Goal: Task Accomplishment & Management: Manage account settings

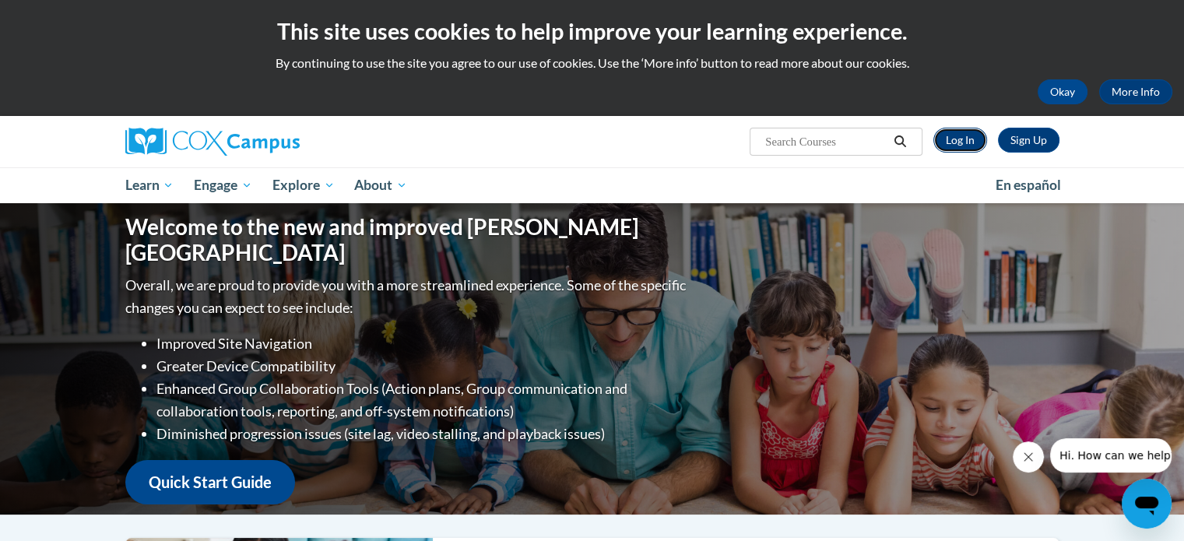
click at [962, 135] on link "Log In" at bounding box center [960, 140] width 54 height 25
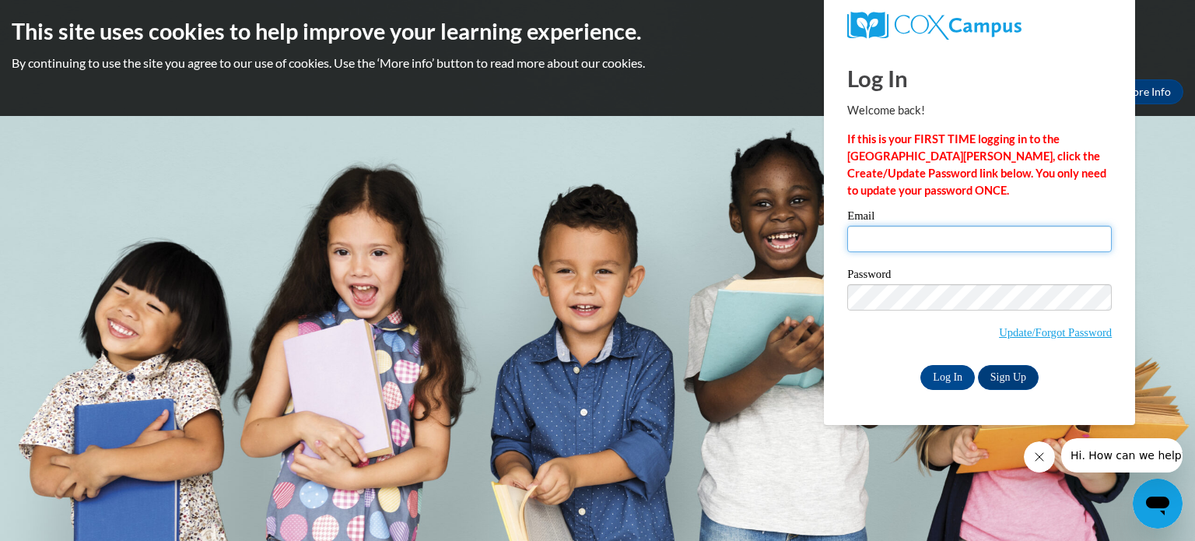
click at [871, 238] on input "Email" at bounding box center [980, 239] width 265 height 26
type input "[EMAIL_ADDRESS][DOMAIN_NAME]"
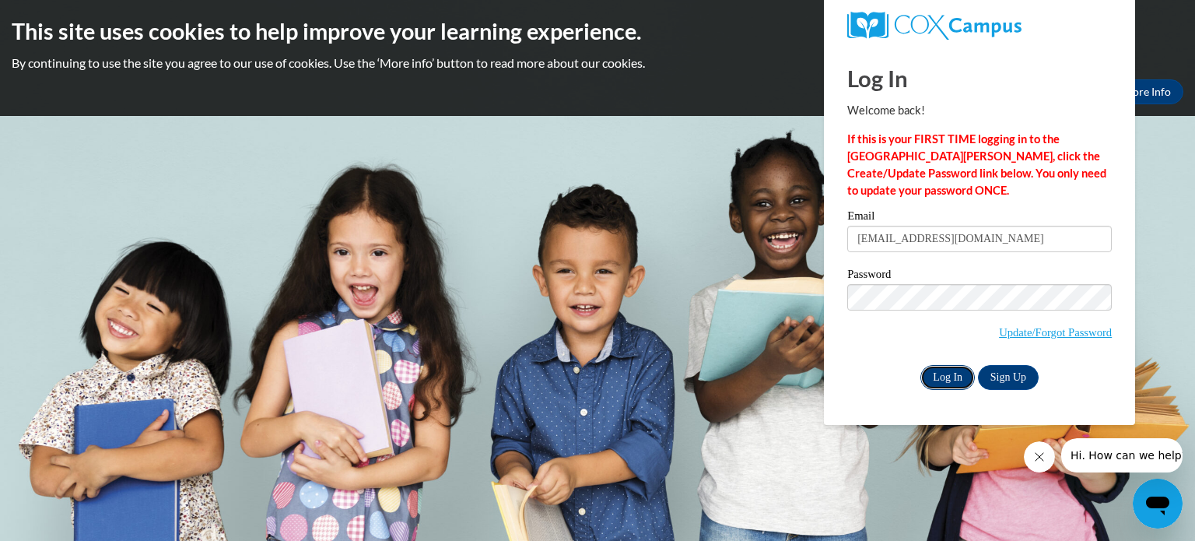
click at [947, 374] on input "Log In" at bounding box center [948, 377] width 54 height 25
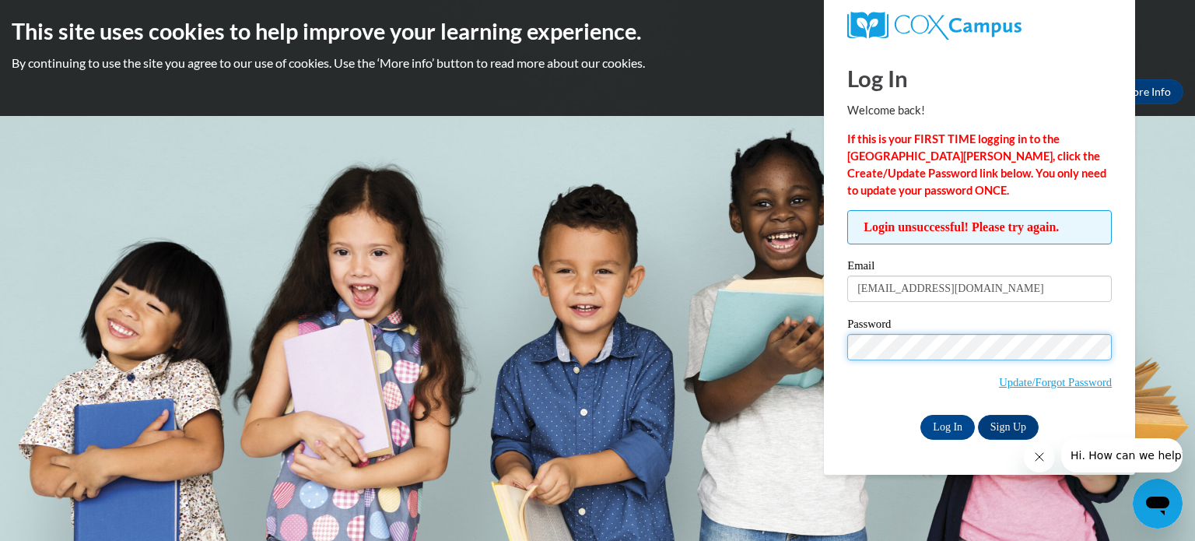
click at [921, 415] on input "Log In" at bounding box center [948, 427] width 54 height 25
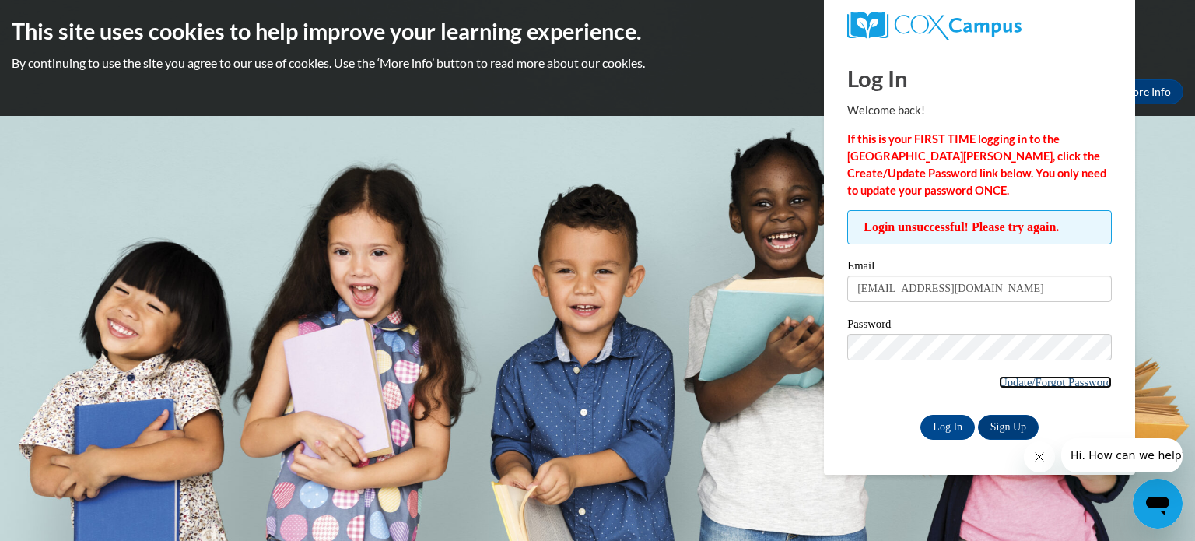
click at [1044, 382] on link "Update/Forgot Password" at bounding box center [1055, 382] width 113 height 12
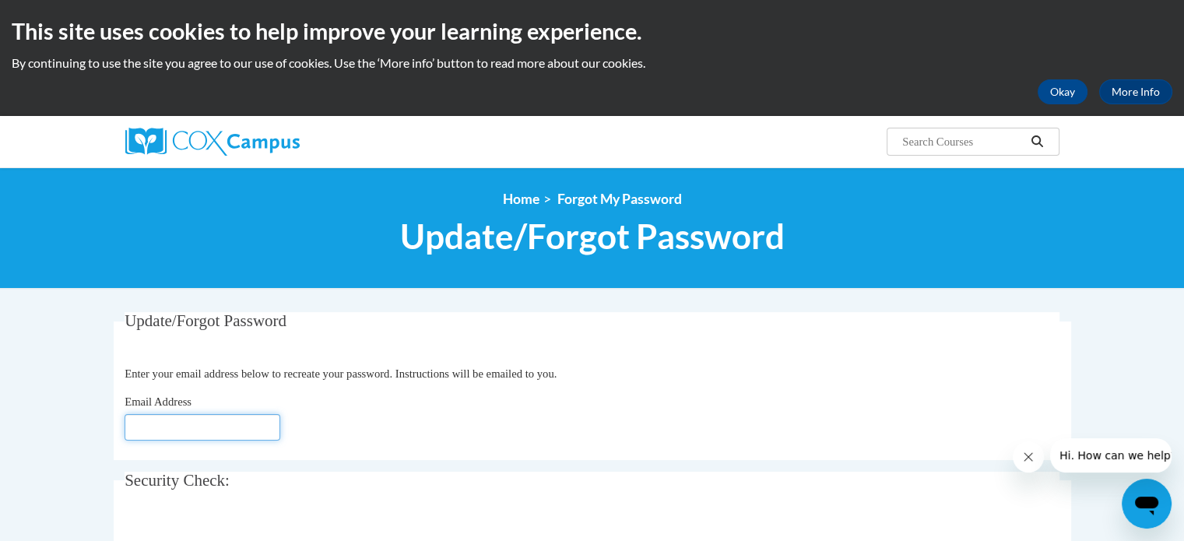
click at [140, 433] on input "Email Address" at bounding box center [203, 427] width 156 height 26
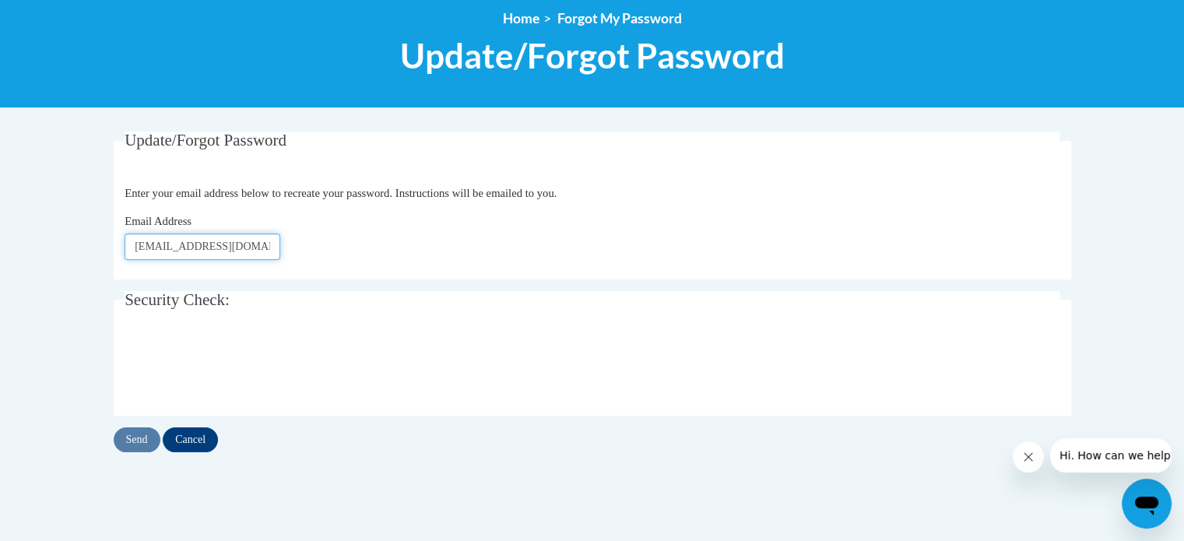
scroll to position [184, 0]
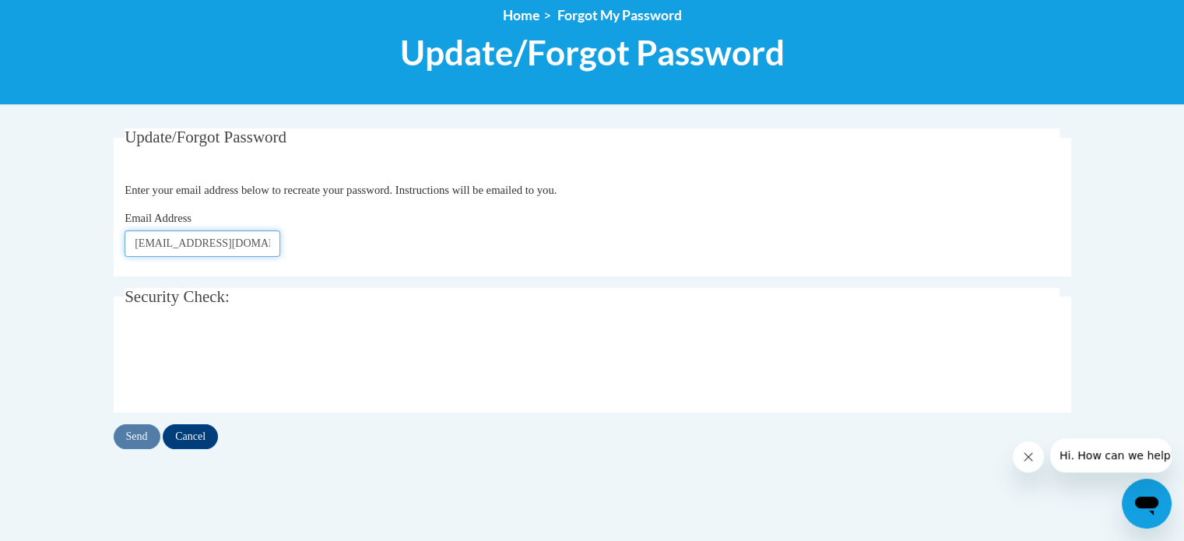
type input "[EMAIL_ADDRESS][DOMAIN_NAME]"
click at [139, 438] on input "Send" at bounding box center [137, 436] width 47 height 25
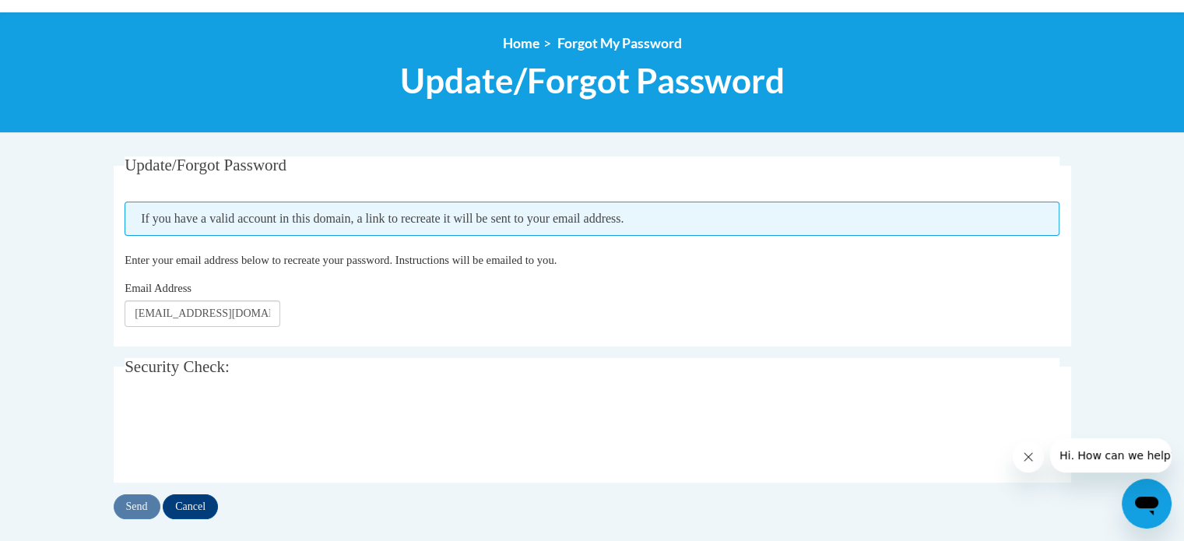
scroll to position [157, 0]
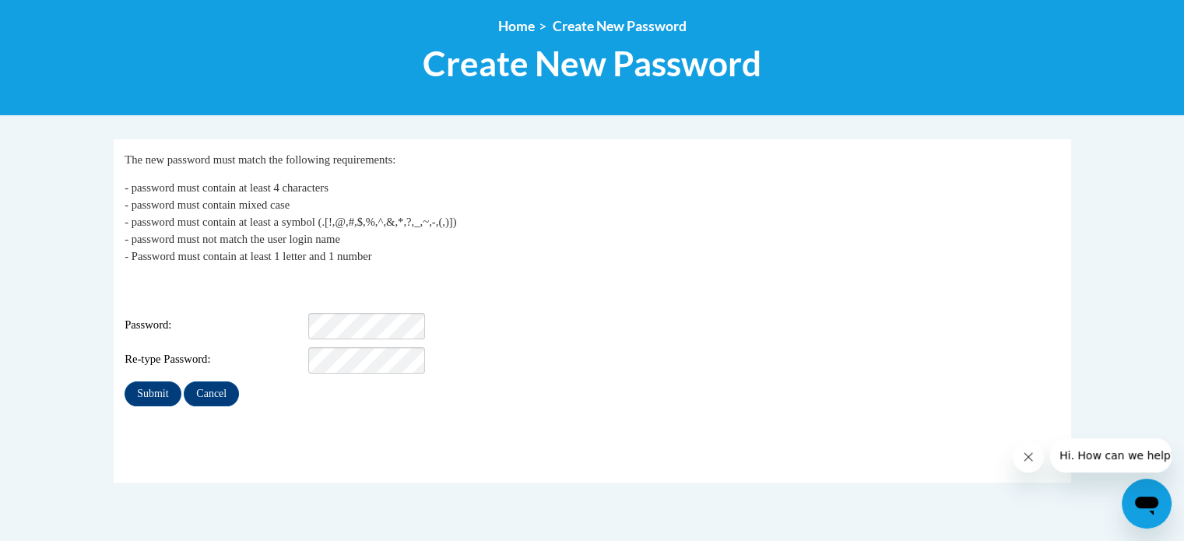
scroll to position [174, 0]
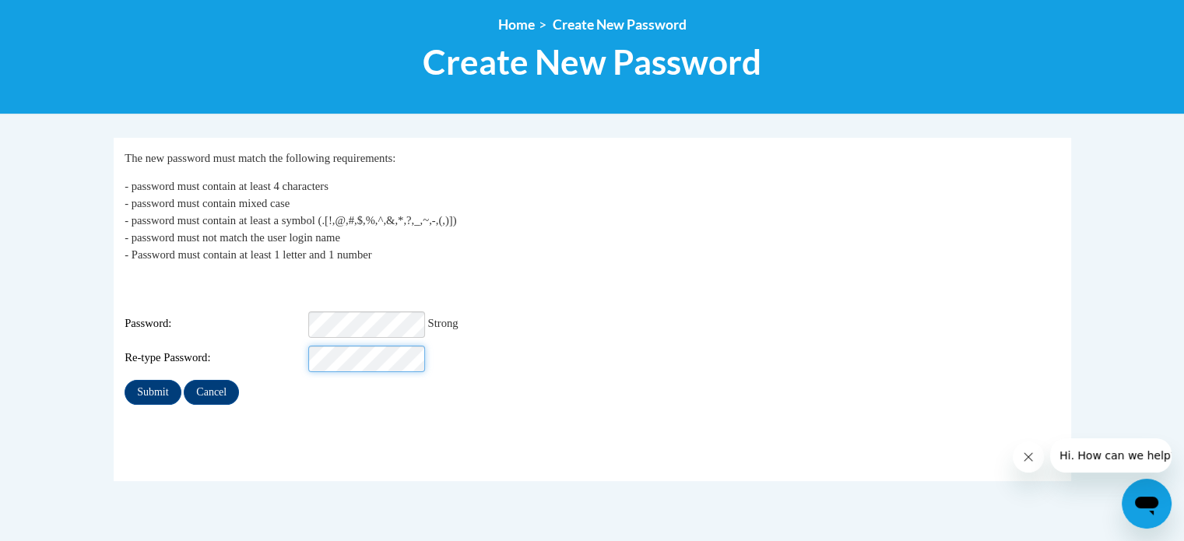
click at [125, 380] on input "Submit" at bounding box center [153, 392] width 56 height 25
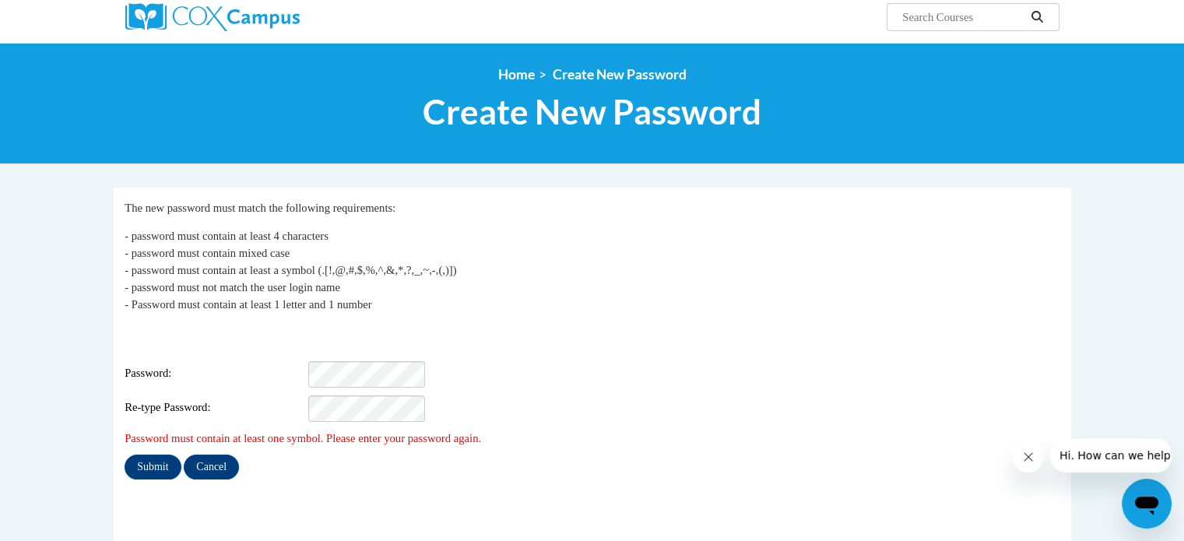
scroll to position [159, 0]
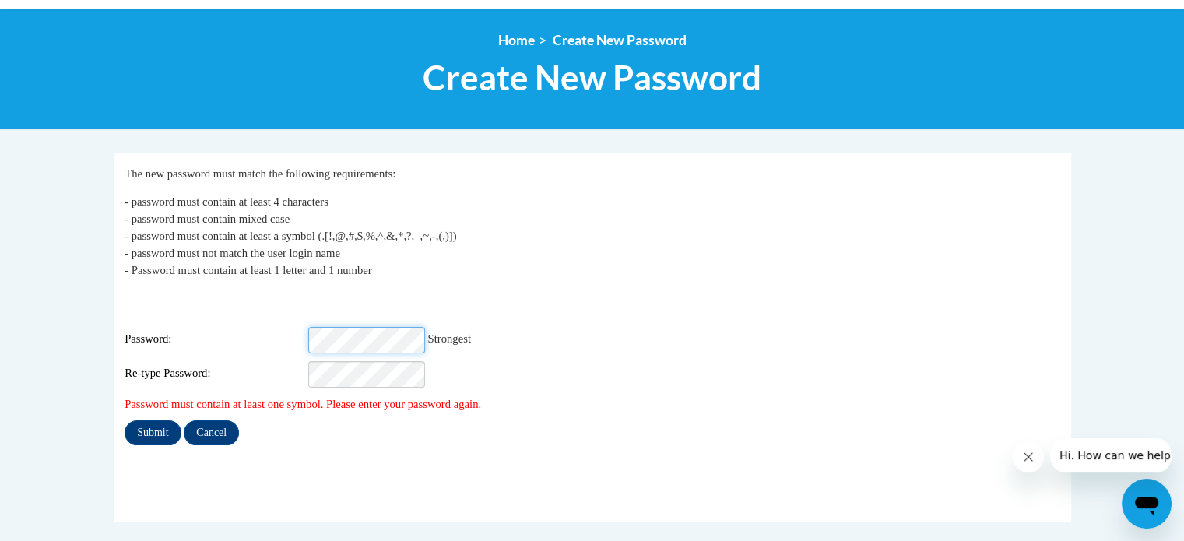
click at [125, 420] on input "Submit" at bounding box center [153, 432] width 56 height 25
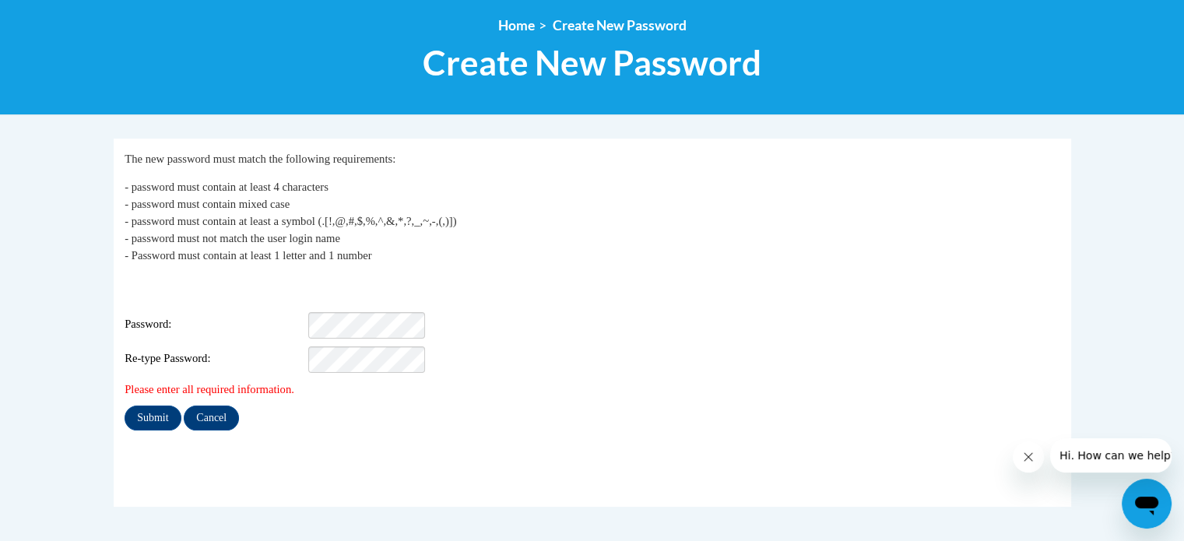
scroll to position [173, 0]
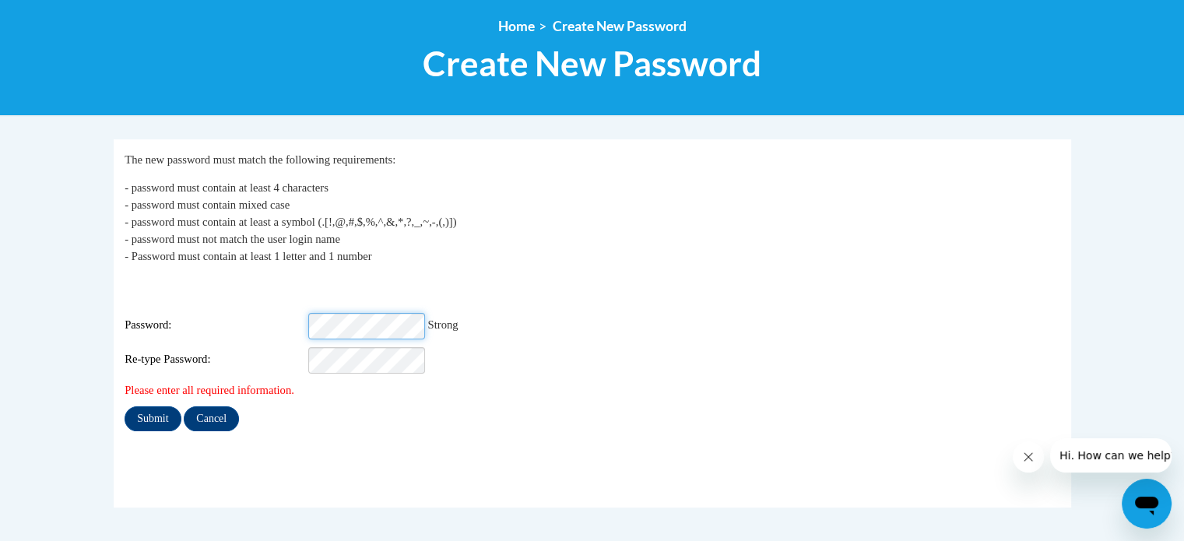
click at [125, 406] on input "Submit" at bounding box center [153, 418] width 56 height 25
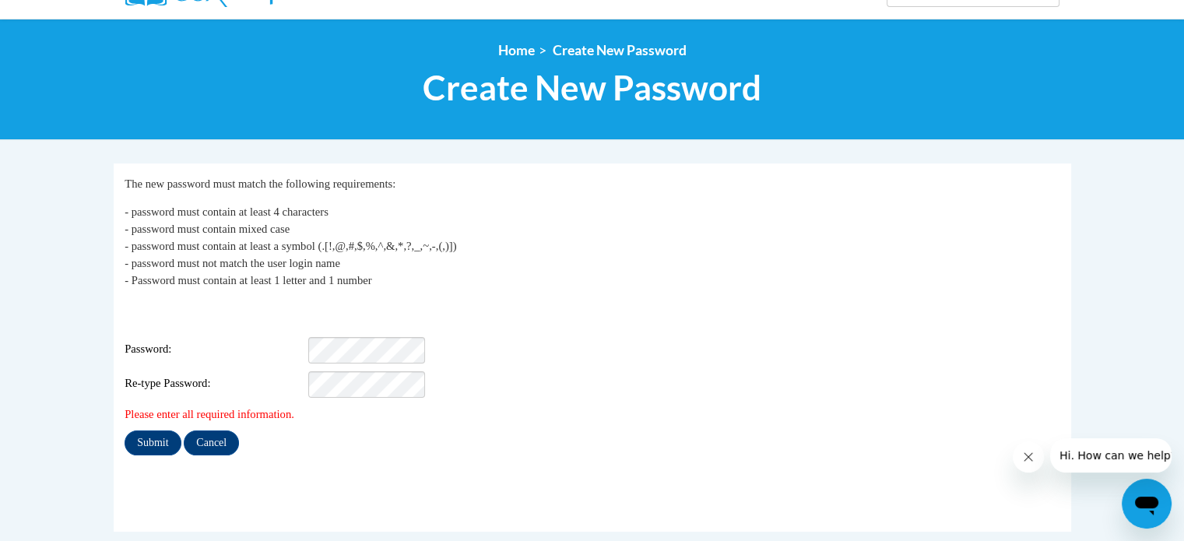
scroll to position [148, 0]
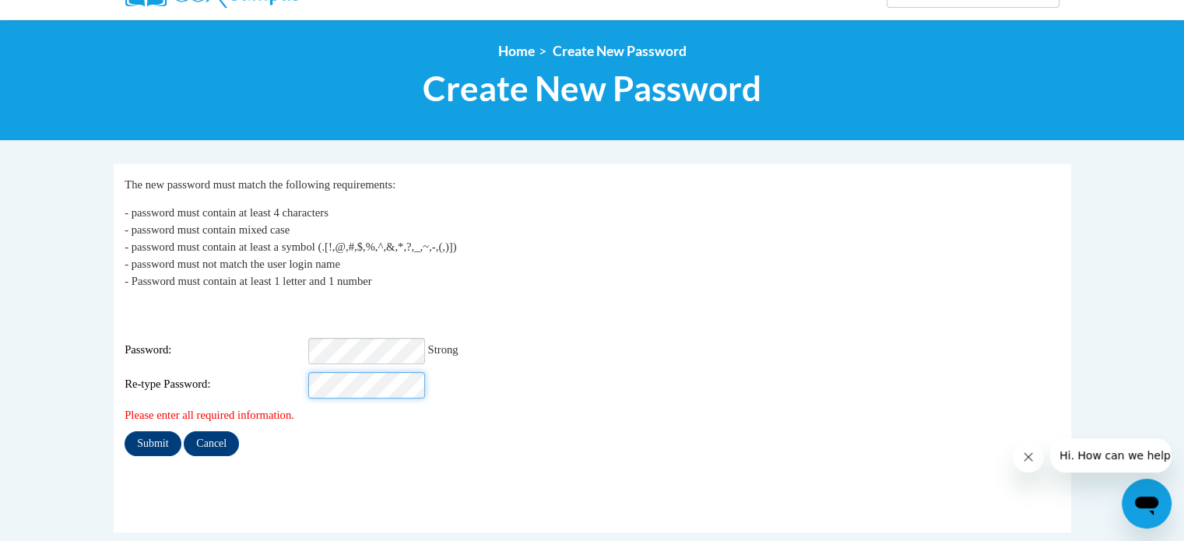
click at [125, 431] on input "Submit" at bounding box center [153, 443] width 56 height 25
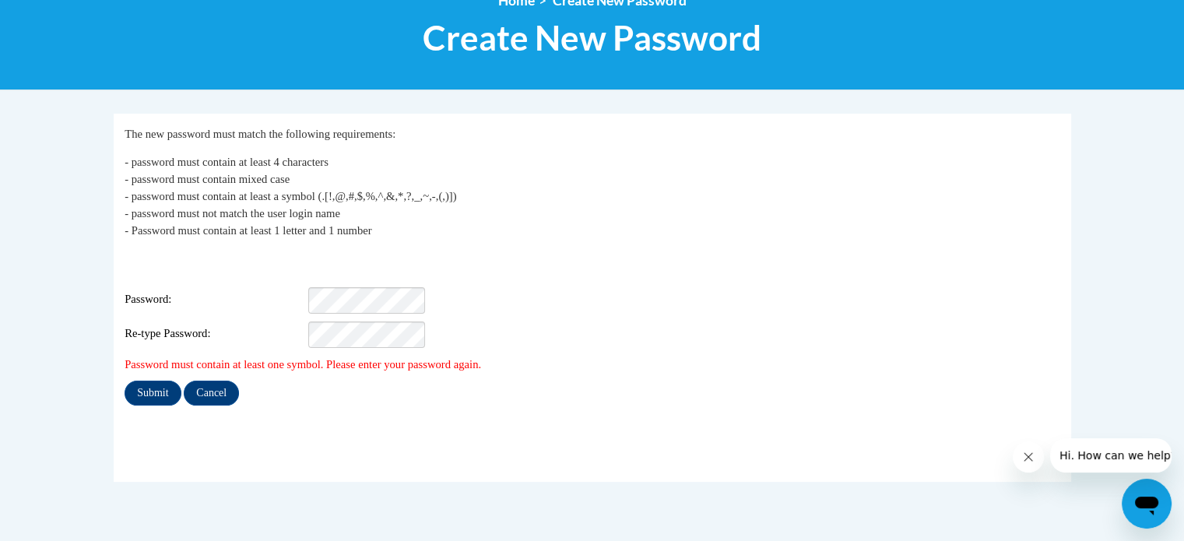
scroll to position [198, 0]
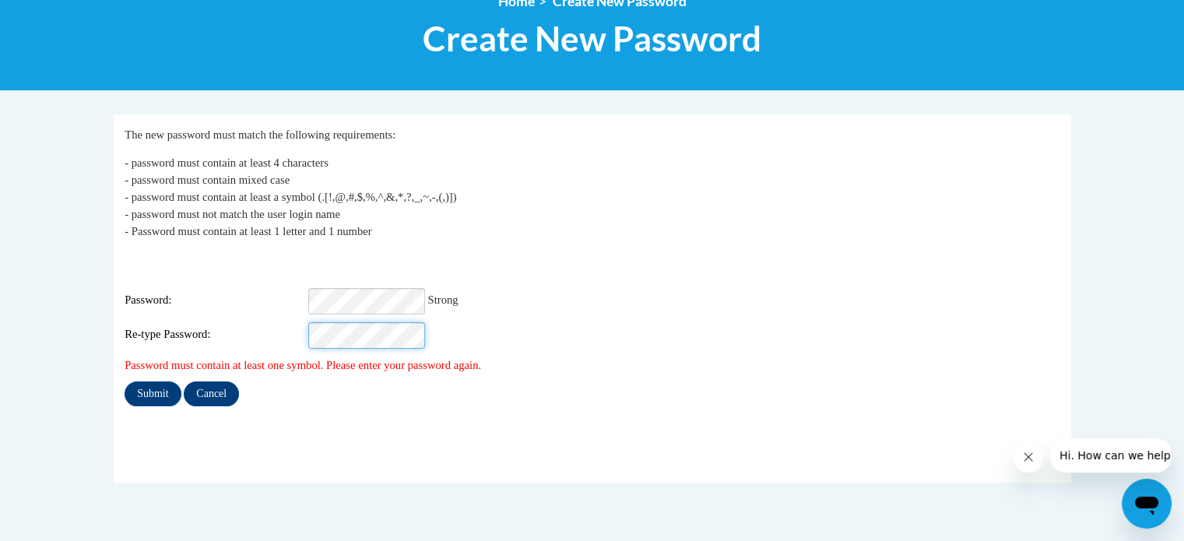
click at [125, 381] on input "Submit" at bounding box center [153, 393] width 56 height 25
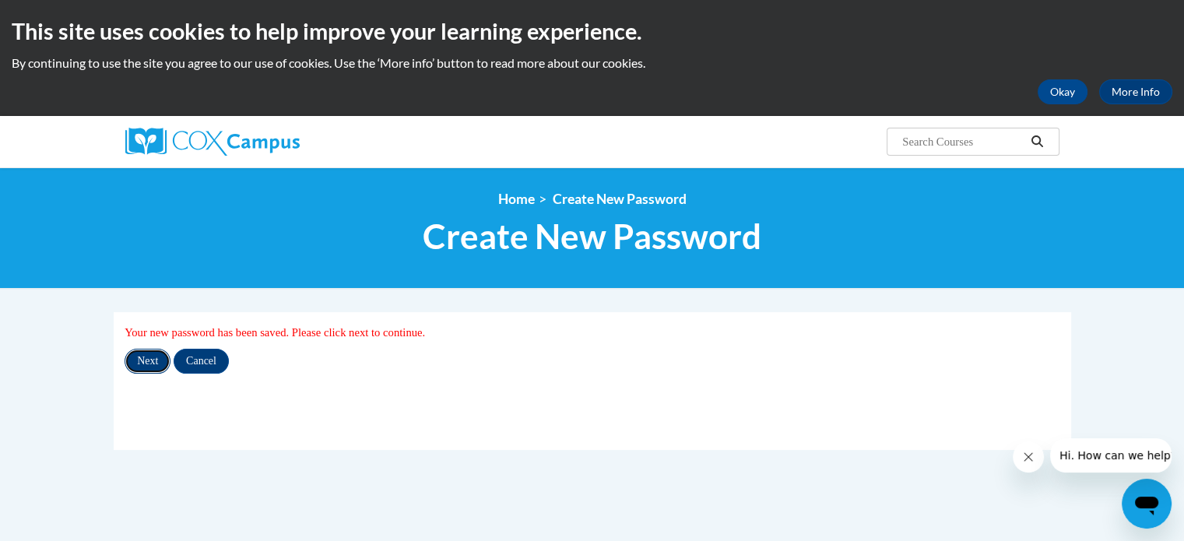
click at [151, 363] on input "Next" at bounding box center [148, 361] width 46 height 25
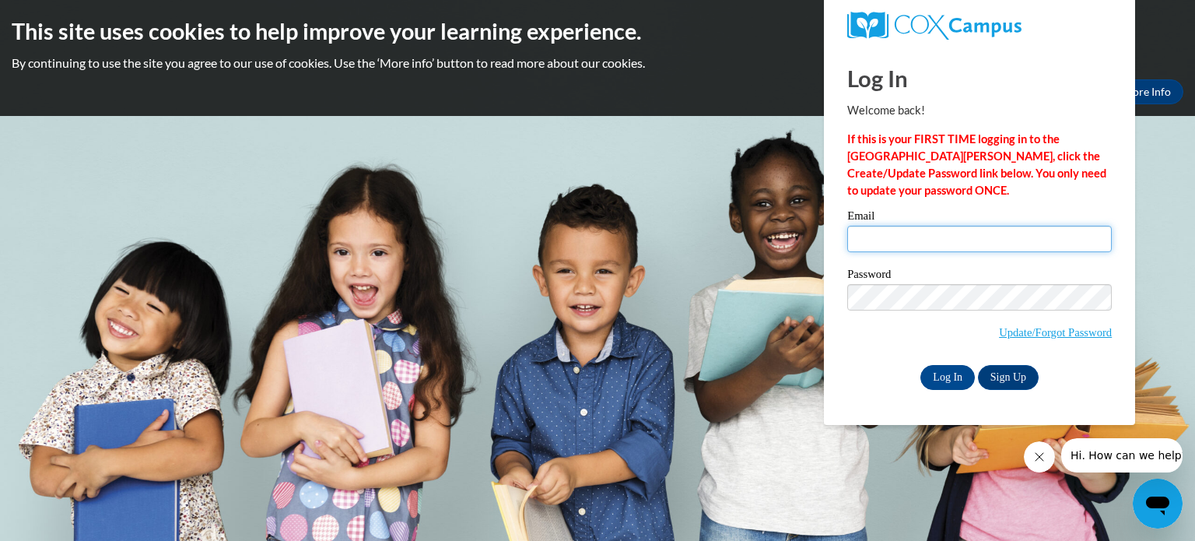
click at [863, 240] on input "Email" at bounding box center [980, 239] width 265 height 26
type input "[EMAIL_ADDRESS][DOMAIN_NAME]"
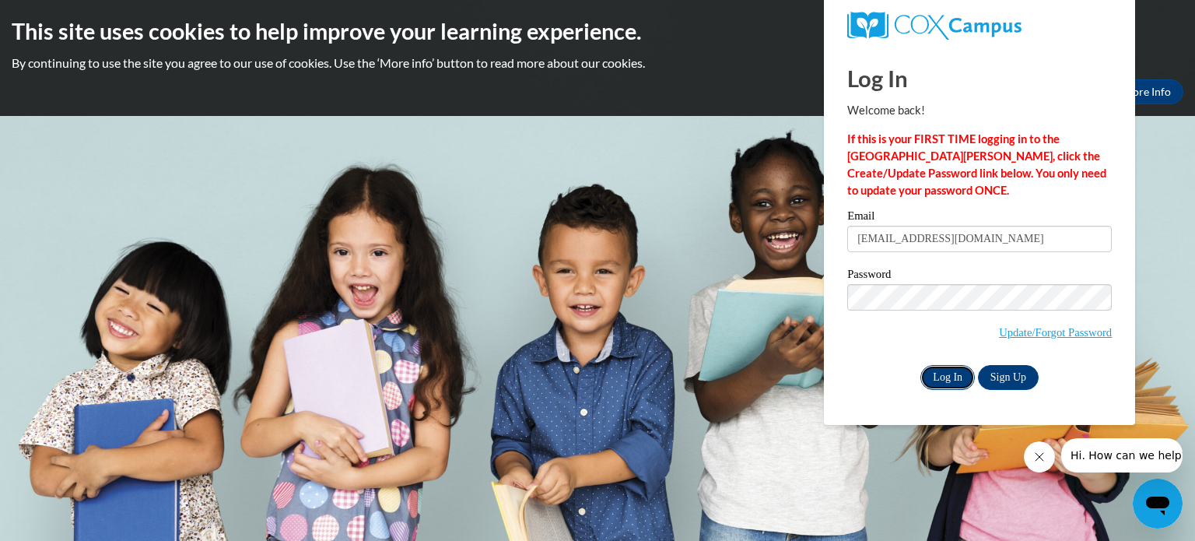
click at [952, 377] on input "Log In" at bounding box center [948, 377] width 54 height 25
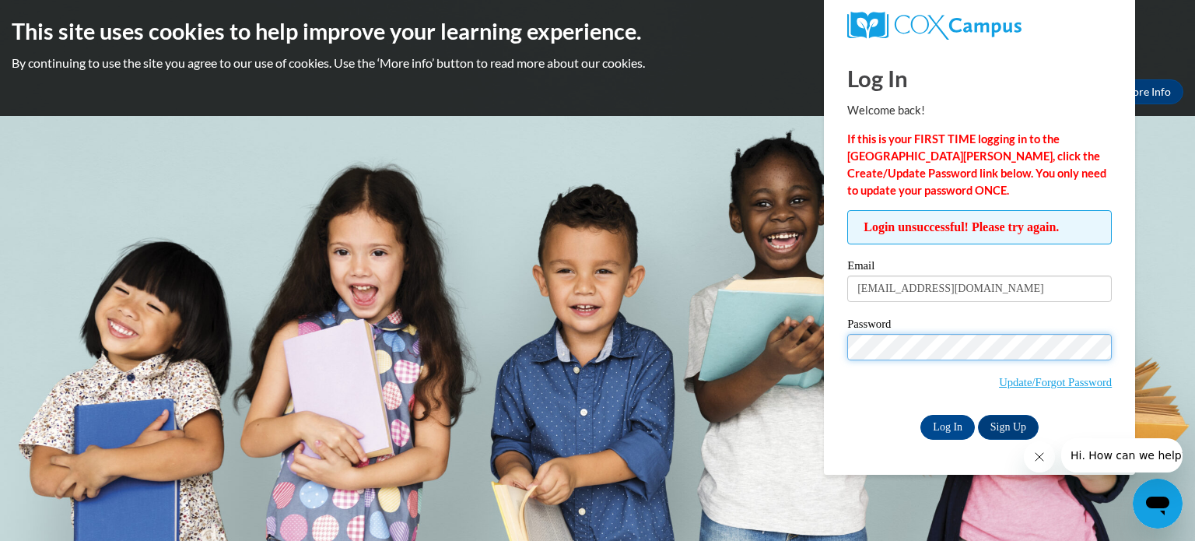
click at [921, 415] on input "Log In" at bounding box center [948, 427] width 54 height 25
click at [935, 424] on input "Log In" at bounding box center [948, 427] width 54 height 25
click at [1038, 458] on icon "Close message from company" at bounding box center [1039, 457] width 12 height 12
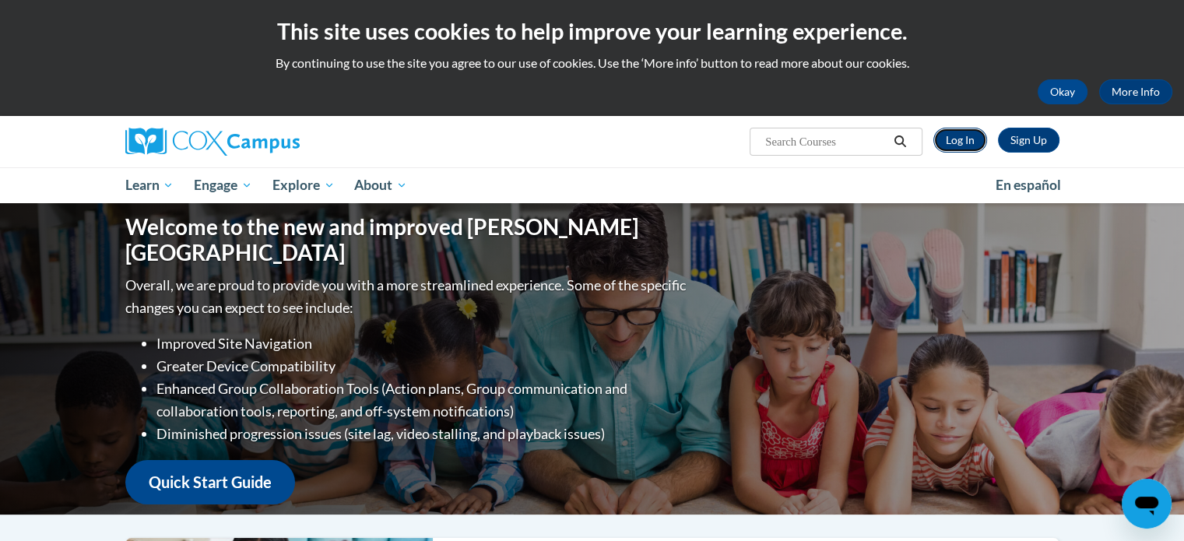
click at [961, 138] on link "Log In" at bounding box center [960, 140] width 54 height 25
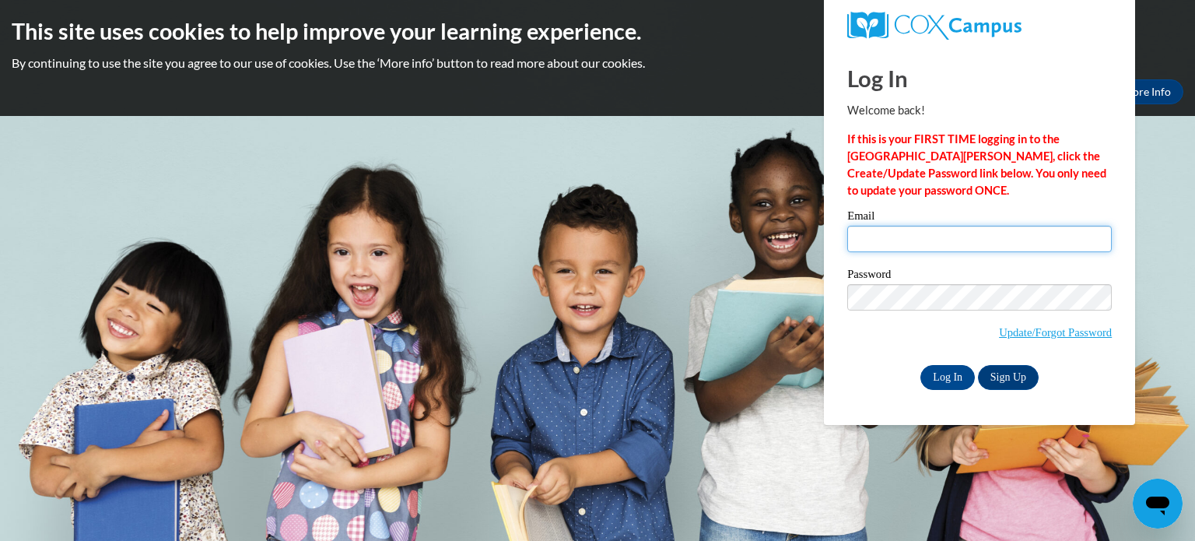
click at [873, 235] on input "Email" at bounding box center [980, 239] width 265 height 26
type input "[EMAIL_ADDRESS][DOMAIN_NAME]"
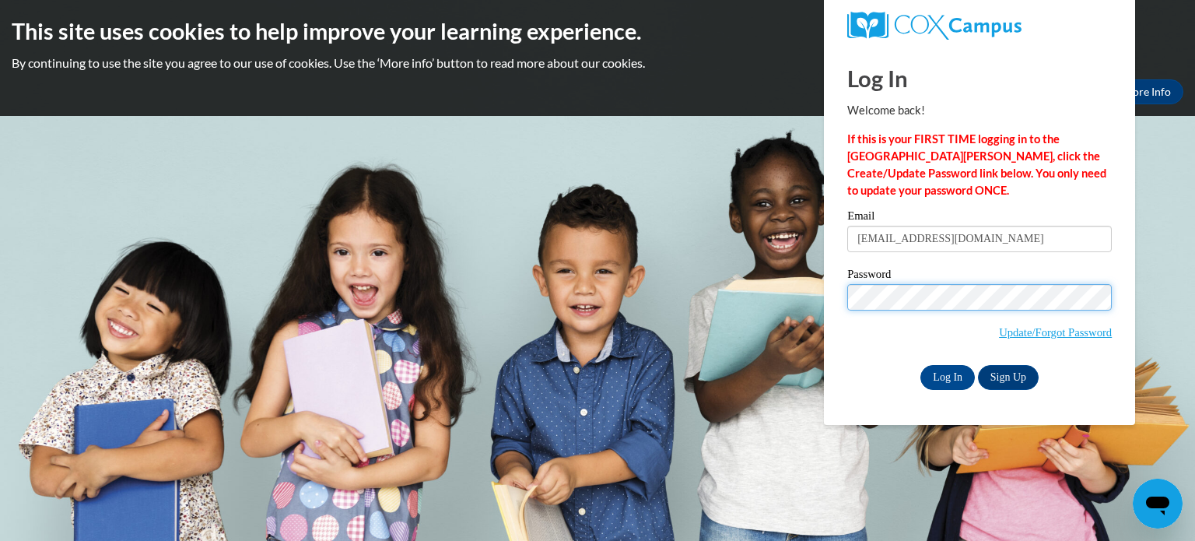
click at [921, 365] on input "Log In" at bounding box center [948, 377] width 54 height 25
